Goal: Navigation & Orientation: Understand site structure

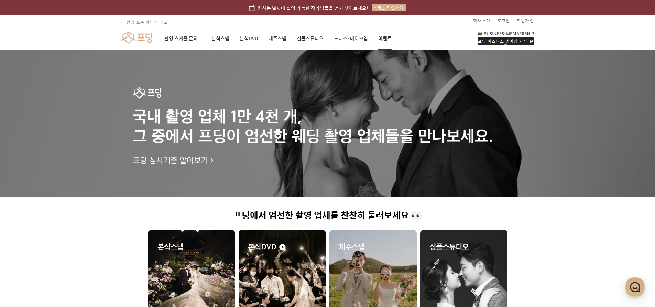
click at [385, 39] on link "이벤트" at bounding box center [384, 38] width 13 height 23
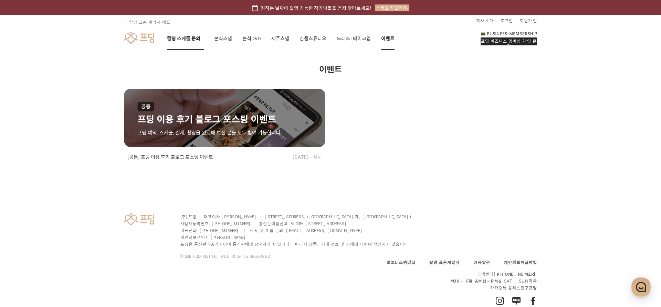
click at [179, 39] on link "촬영 스케줄 문의" at bounding box center [185, 38] width 37 height 23
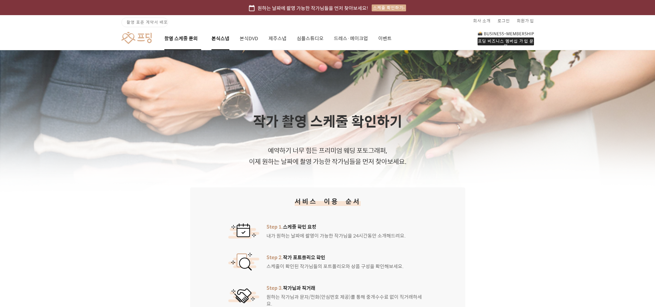
click at [220, 39] on link "본식스냅" at bounding box center [221, 38] width 18 height 23
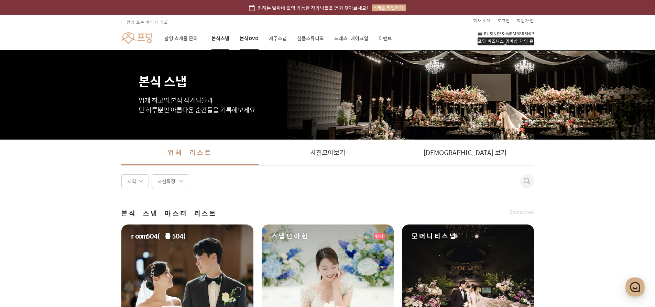
click at [254, 39] on link "본식DVD" at bounding box center [249, 38] width 19 height 23
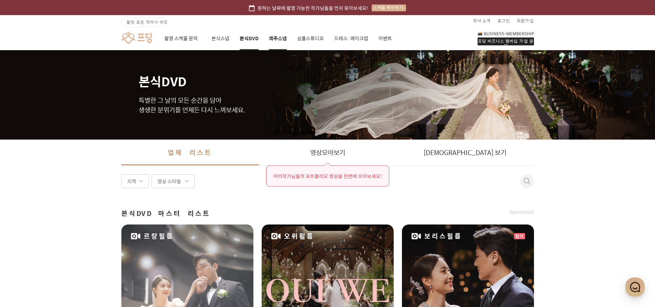
click at [282, 40] on link "제주스냅" at bounding box center [278, 38] width 18 height 23
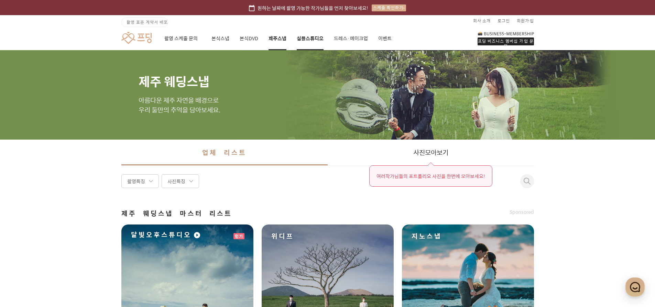
click at [317, 42] on link "심플스튜디오" at bounding box center [310, 38] width 27 height 23
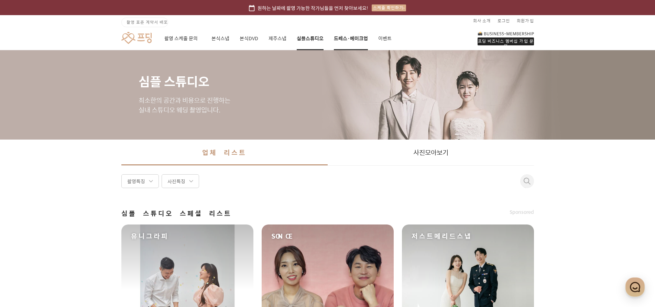
click at [345, 42] on link "드레스·메이크업" at bounding box center [351, 38] width 34 height 23
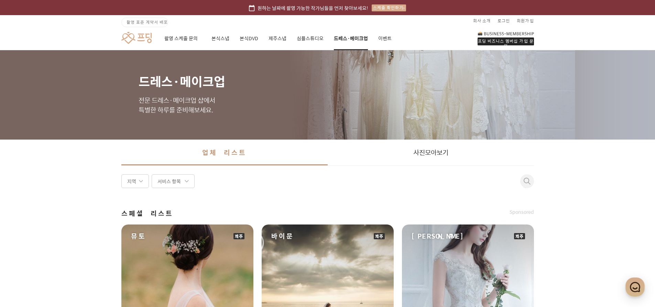
click at [145, 43] on link at bounding box center [136, 38] width 30 height 13
